Goal: Information Seeking & Learning: Learn about a topic

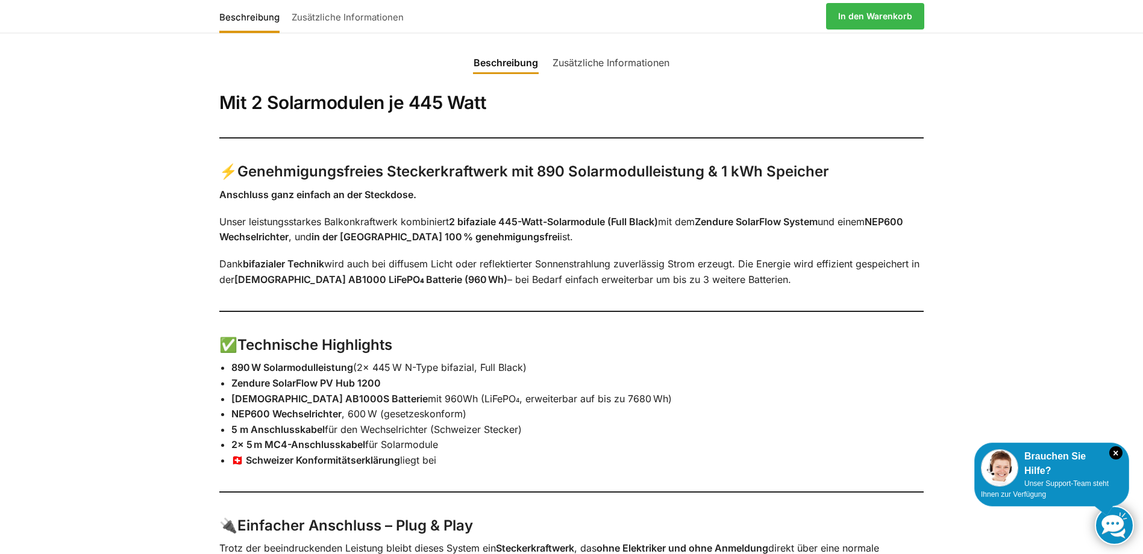
scroll to position [723, 0]
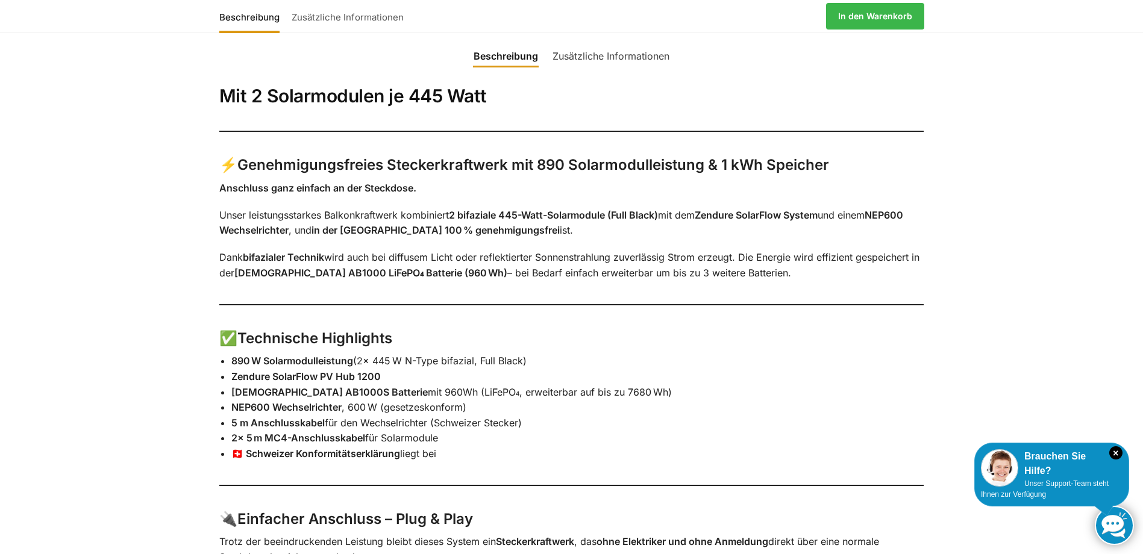
click at [346, 386] on strong "[DEMOGRAPHIC_DATA] AB1000S Batterie" at bounding box center [329, 392] width 196 height 12
drag, startPoint x: 346, startPoint y: 366, endPoint x: 282, endPoint y: 368, distance: 63.3
click at [282, 386] on strong "[DEMOGRAPHIC_DATA] AB1000S Batterie" at bounding box center [329, 392] width 196 height 12
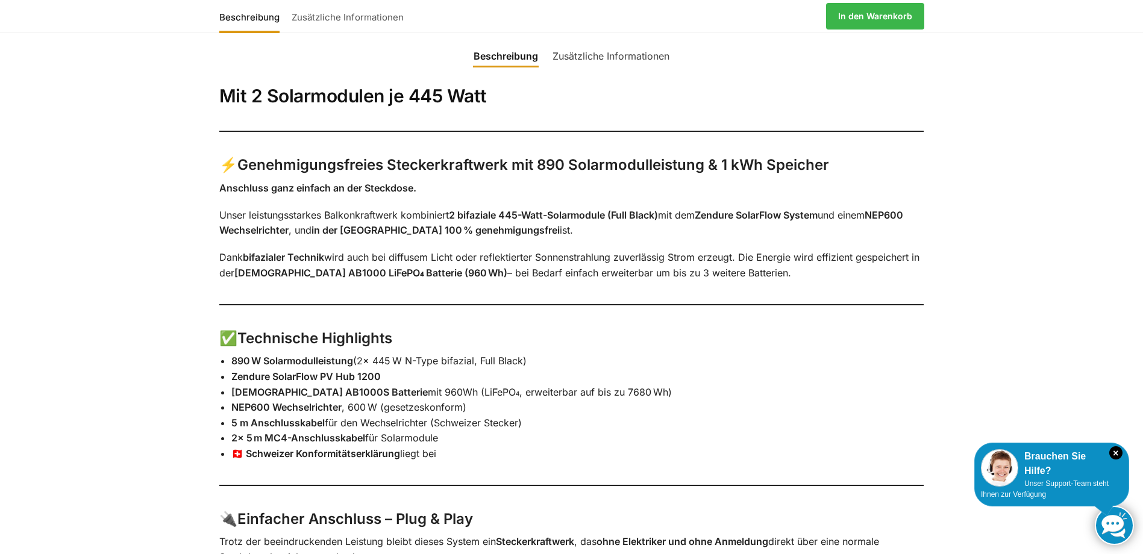
drag, startPoint x: 282, startPoint y: 368, endPoint x: 232, endPoint y: 363, distance: 50.2
click at [232, 386] on strong "[DEMOGRAPHIC_DATA] AB1000S Batterie" at bounding box center [329, 392] width 196 height 12
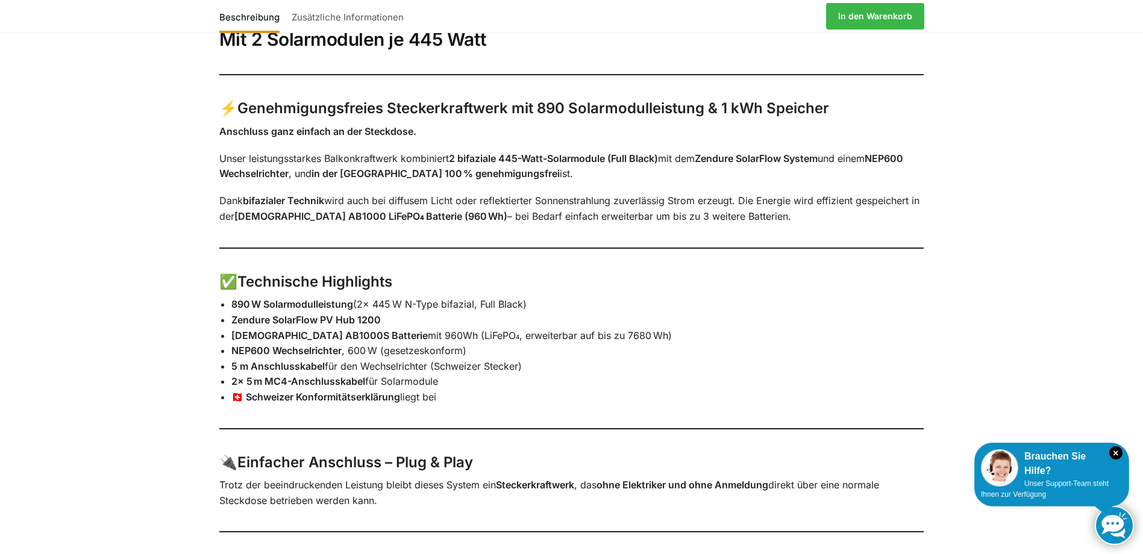
scroll to position [663, 0]
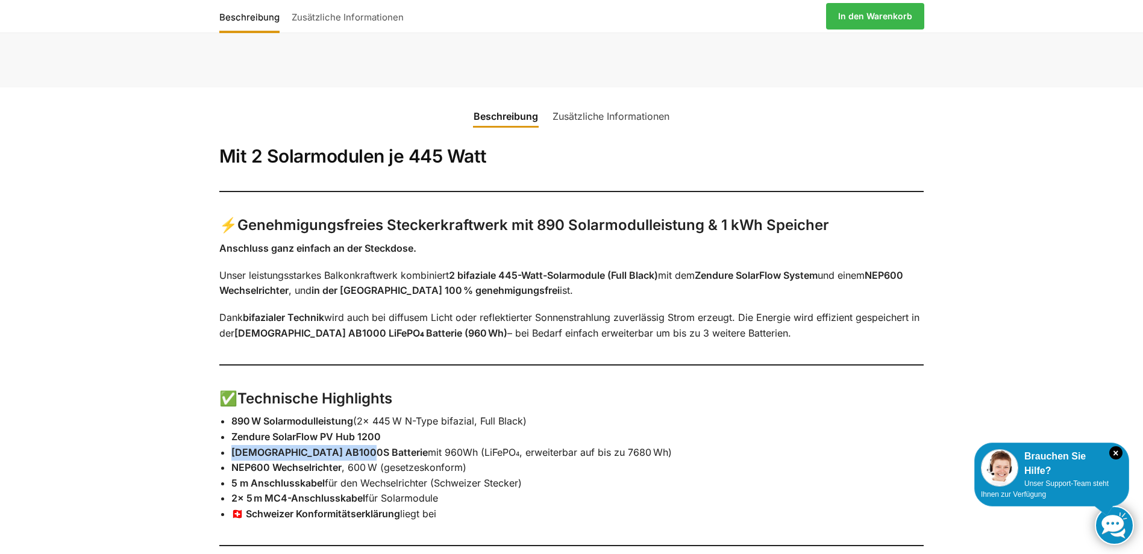
drag, startPoint x: 232, startPoint y: 425, endPoint x: 349, endPoint y: 426, distance: 116.2
click at [349, 446] on strong "[DEMOGRAPHIC_DATA] AB1000S Batterie" at bounding box center [329, 452] width 196 height 12
drag, startPoint x: 349, startPoint y: 426, endPoint x: 305, endPoint y: 422, distance: 44.2
copy strong "[DEMOGRAPHIC_DATA] AB1000S Batteri"
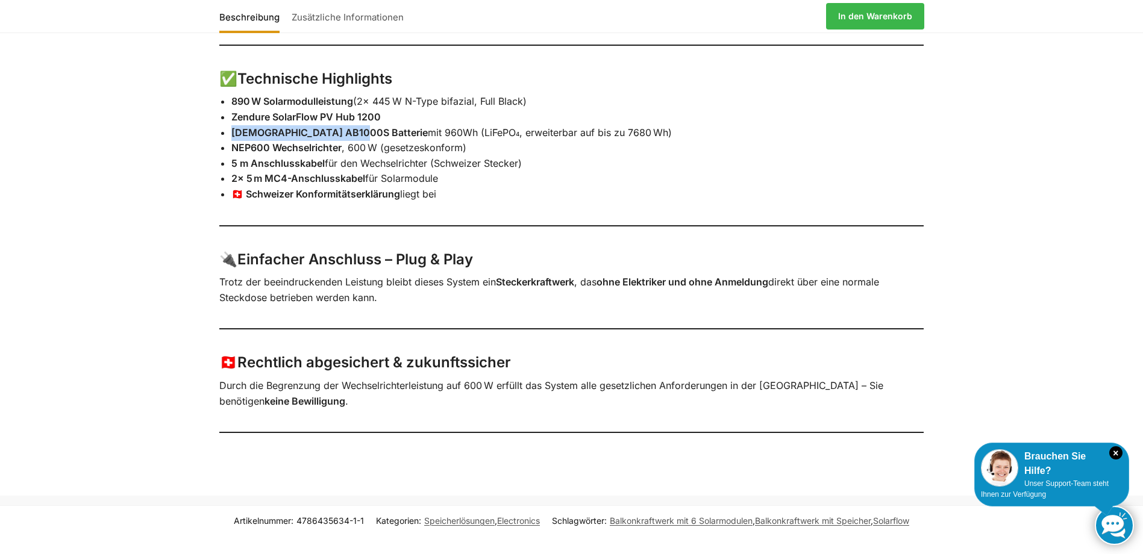
scroll to position [1084, 0]
